Goal: Navigation & Orientation: Find specific page/section

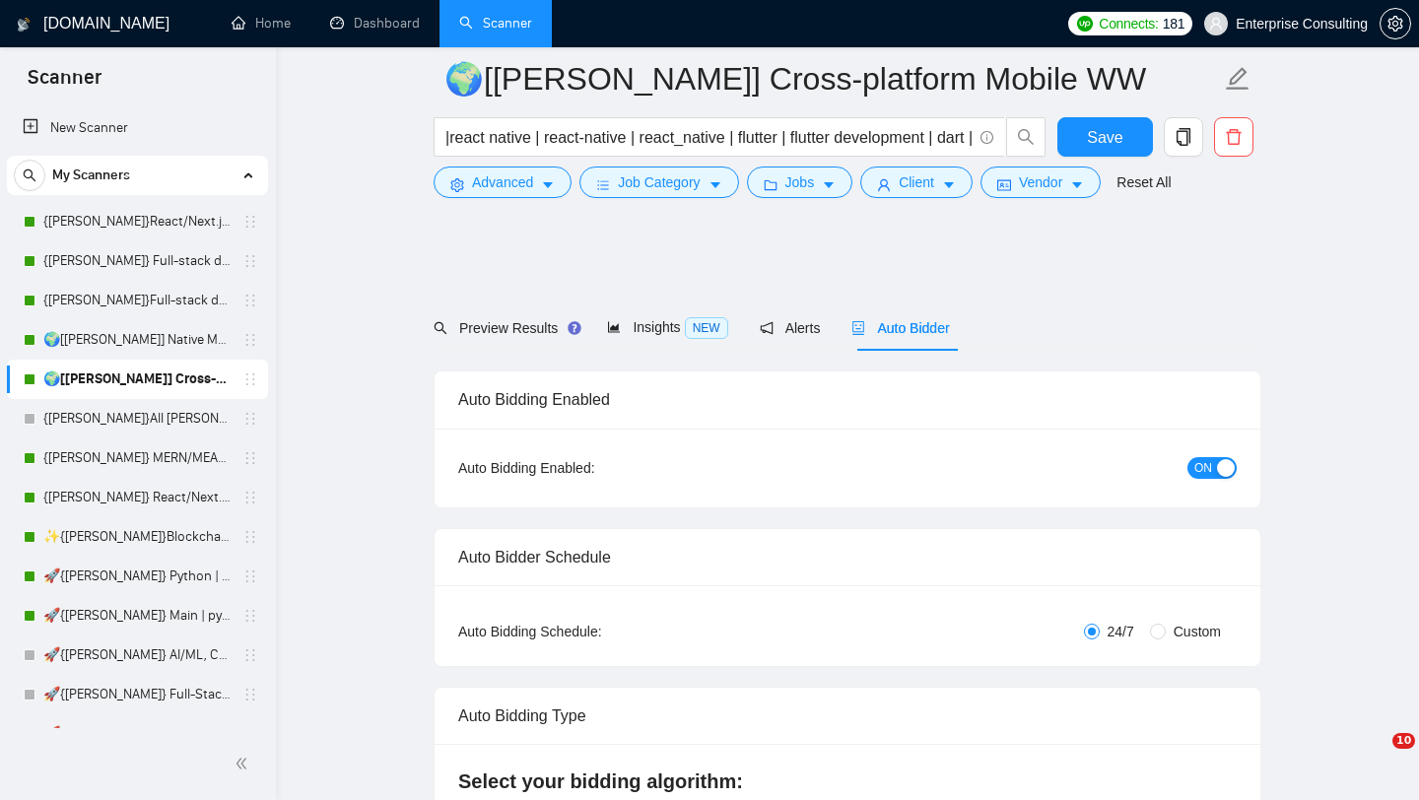
scroll to position [4221, 0]
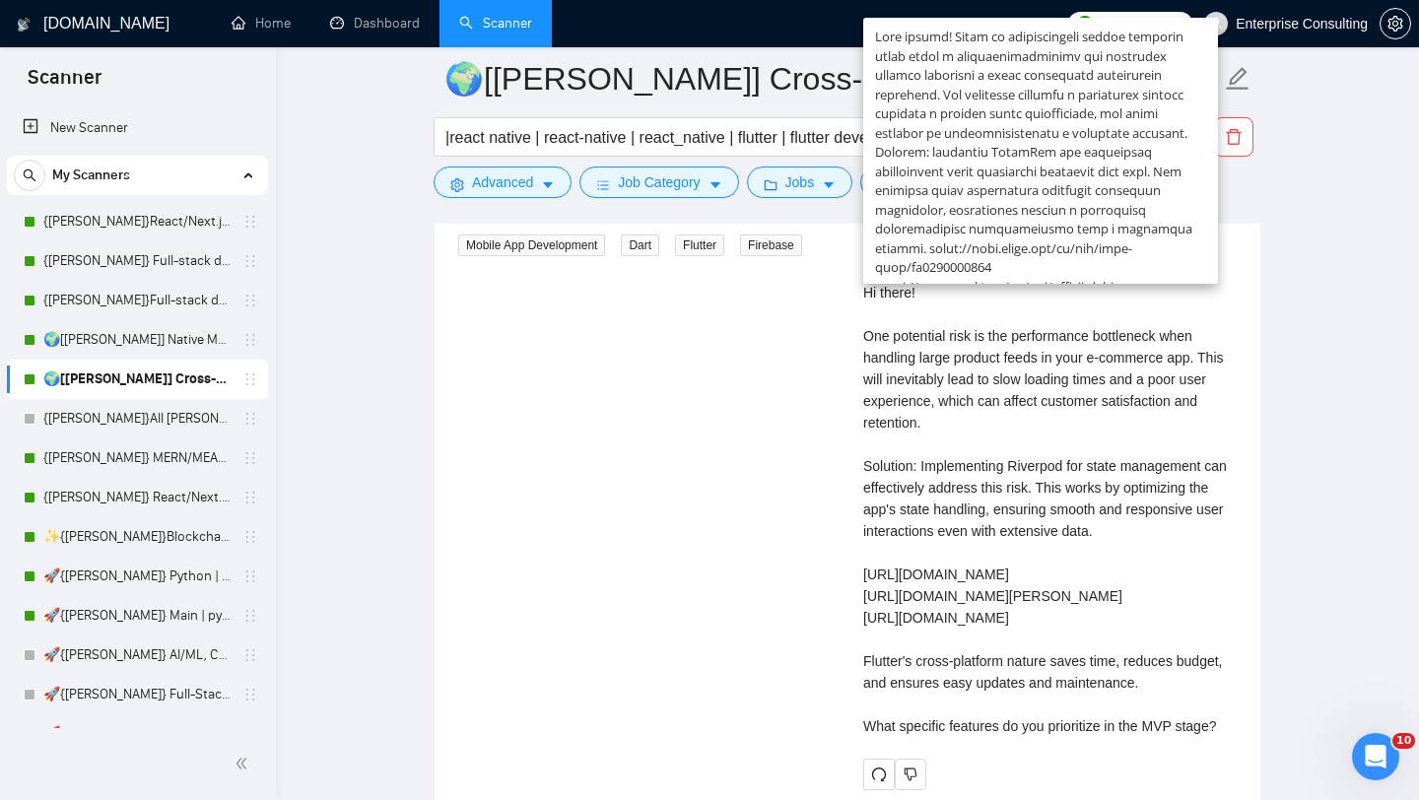
click at [489, 350] on div "Senior Flutter Developer (Mobile + Web) for E-Commerce Application 2 days ago D…" at bounding box center [847, 436] width 810 height 708
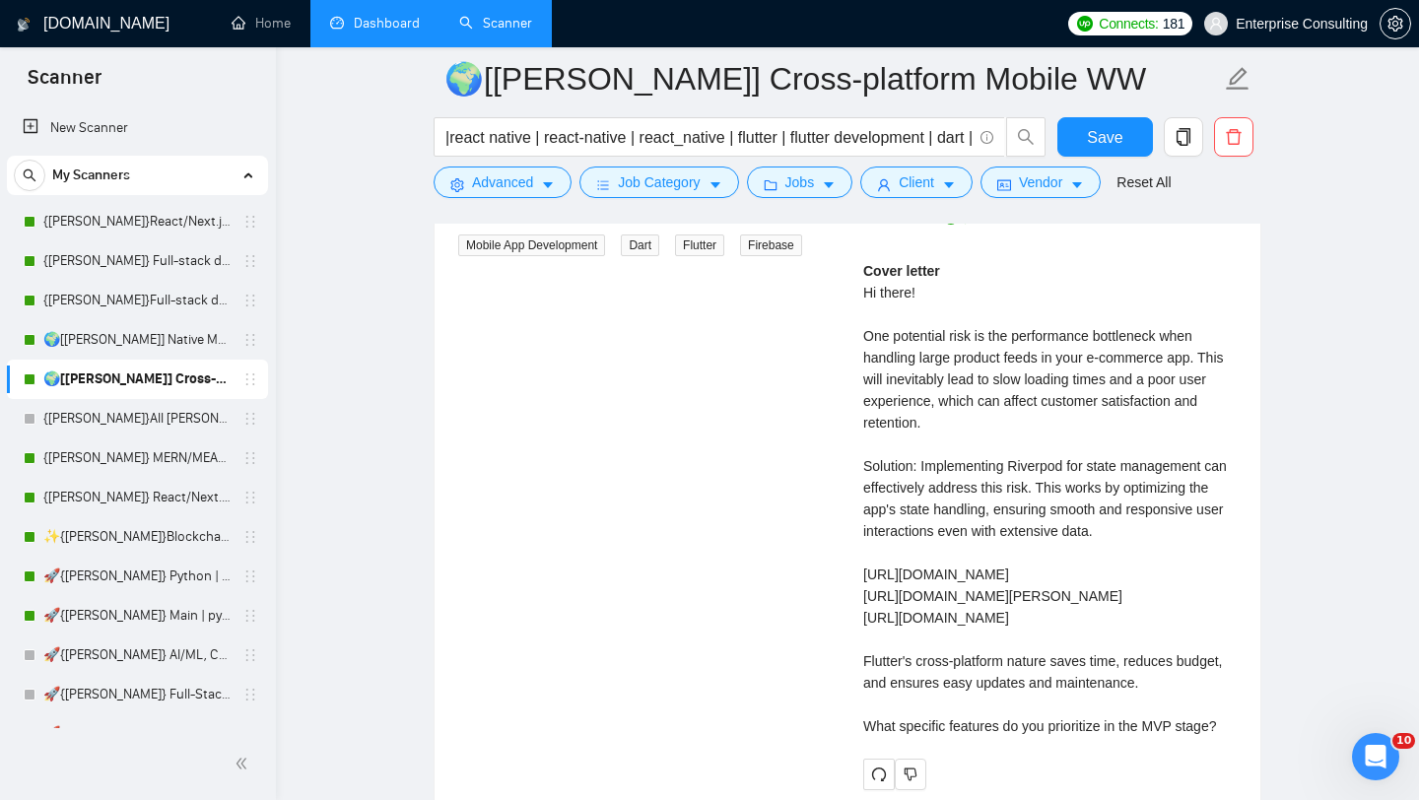
click at [406, 32] on link "Dashboard" at bounding box center [375, 23] width 90 height 17
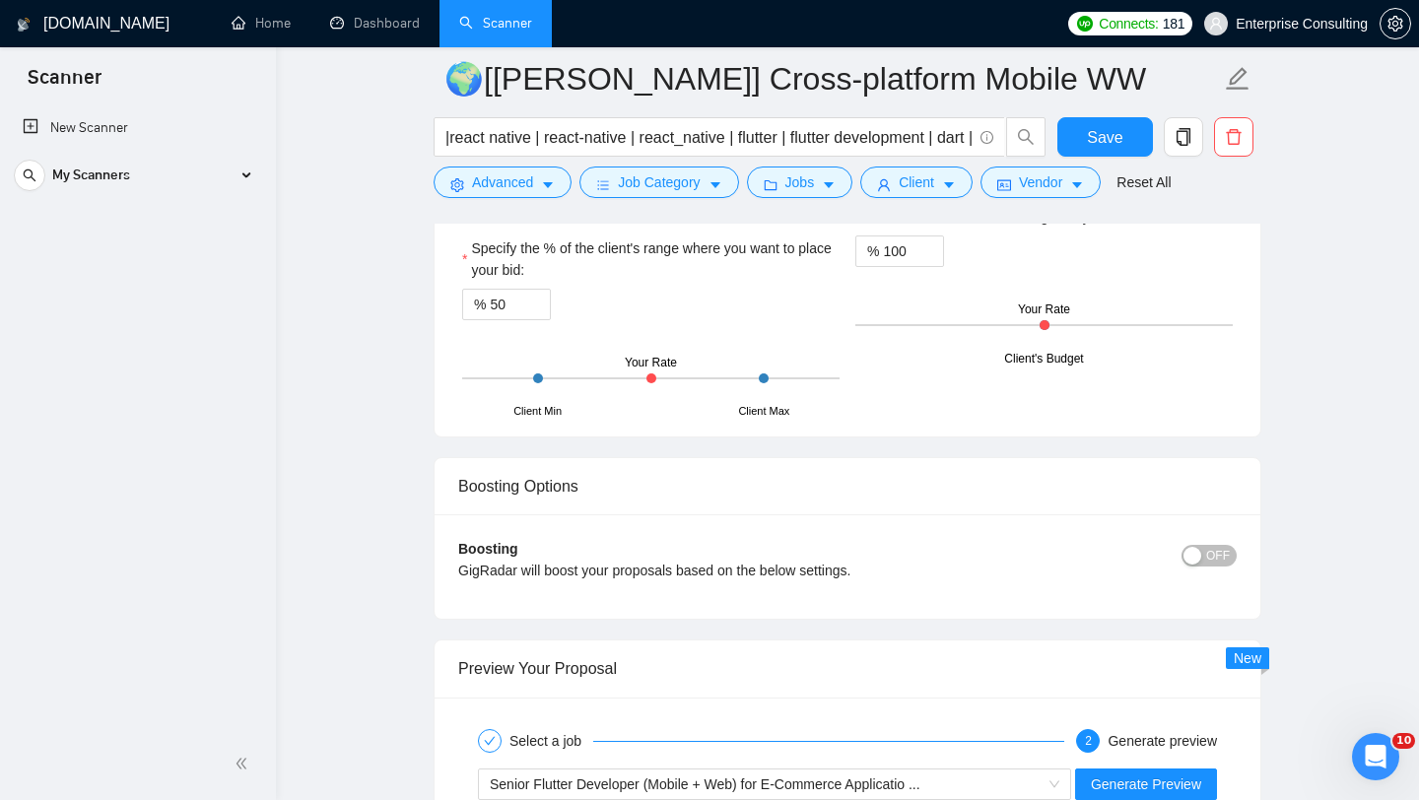
scroll to position [3414, 0]
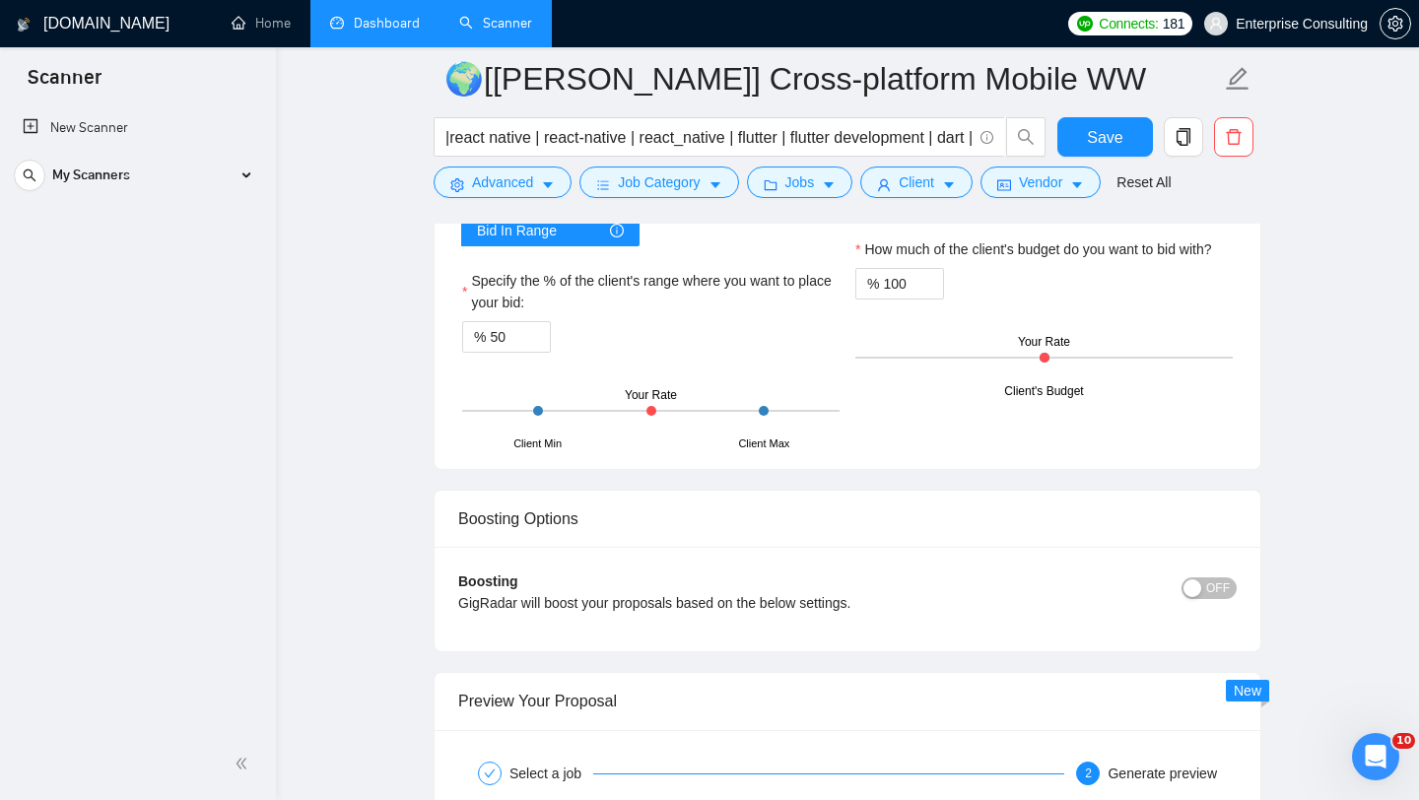
click at [364, 22] on link "Dashboard" at bounding box center [375, 23] width 90 height 17
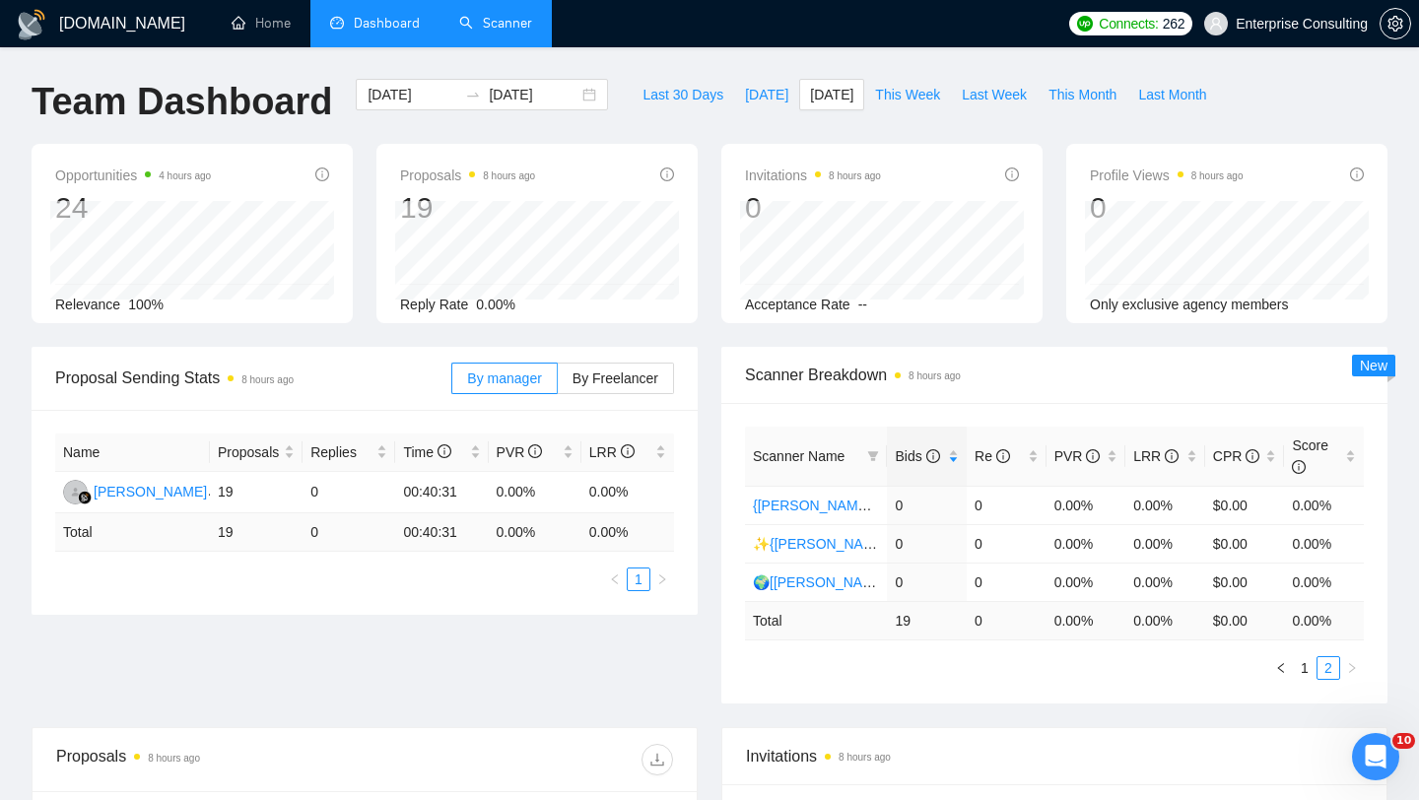
click at [459, 23] on link "Scanner" at bounding box center [495, 23] width 73 height 17
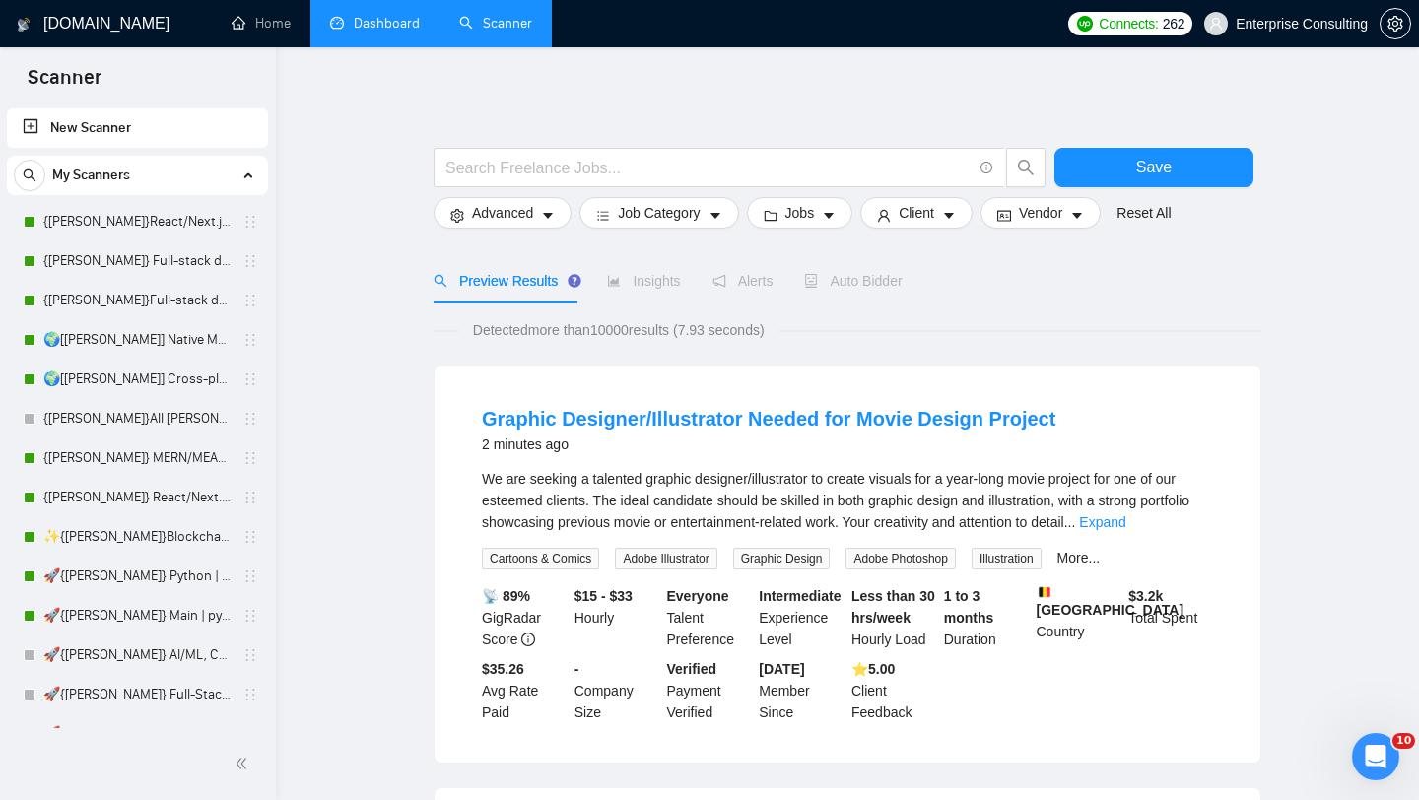
click at [408, 22] on link "Dashboard" at bounding box center [375, 23] width 90 height 17
